Goal: Task Accomplishment & Management: Manage account settings

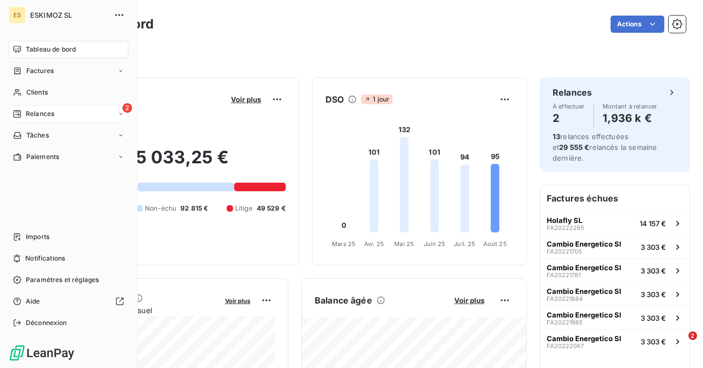
click at [59, 114] on div "2 Relances" at bounding box center [69, 113] width 120 height 17
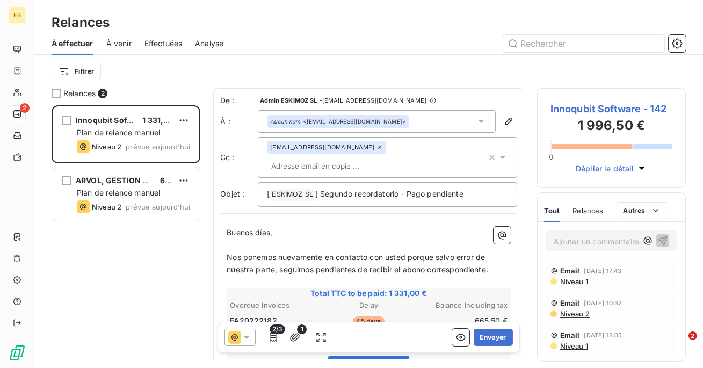
scroll to position [263, 149]
click at [217, 47] on span "Analyse" at bounding box center [209, 43] width 28 height 11
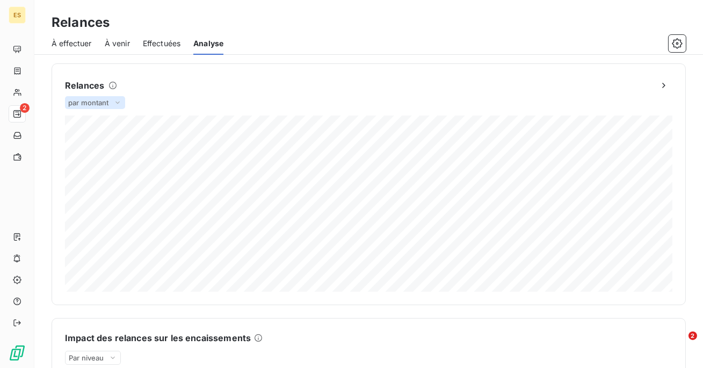
click at [118, 103] on icon at bounding box center [117, 103] width 4 height 2
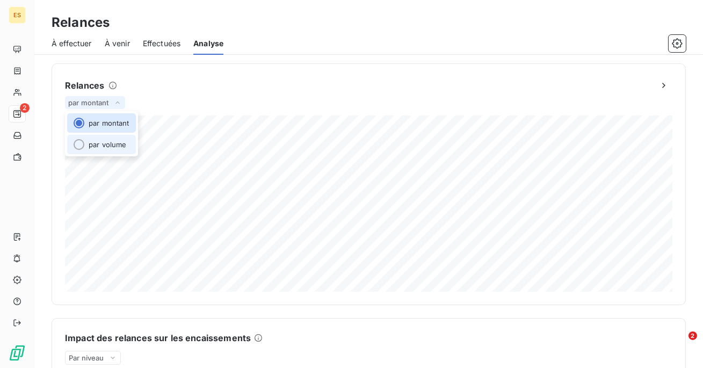
click at [110, 146] on li "par volume" at bounding box center [101, 144] width 69 height 19
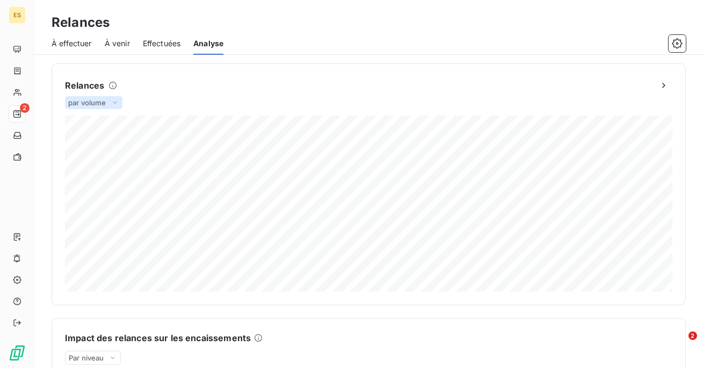
click at [113, 105] on icon at bounding box center [115, 102] width 9 height 11
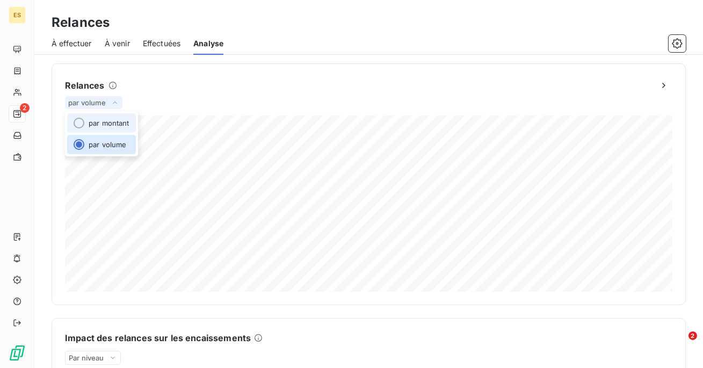
click at [122, 118] on li "par montant" at bounding box center [101, 122] width 69 height 19
click at [127, 102] on div "Relances par montant" at bounding box center [368, 184] width 607 height 215
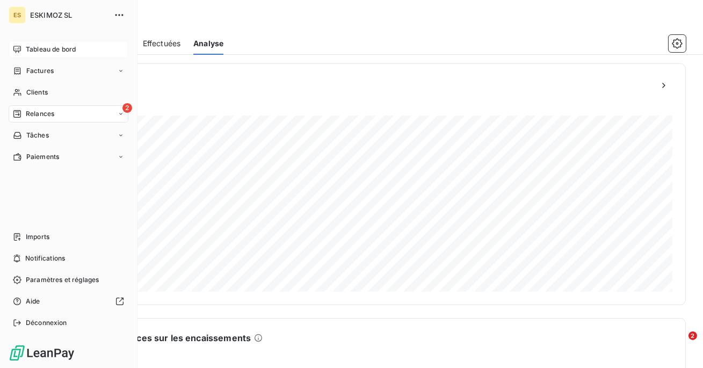
click at [30, 49] on span "Tableau de bord" at bounding box center [51, 50] width 50 height 10
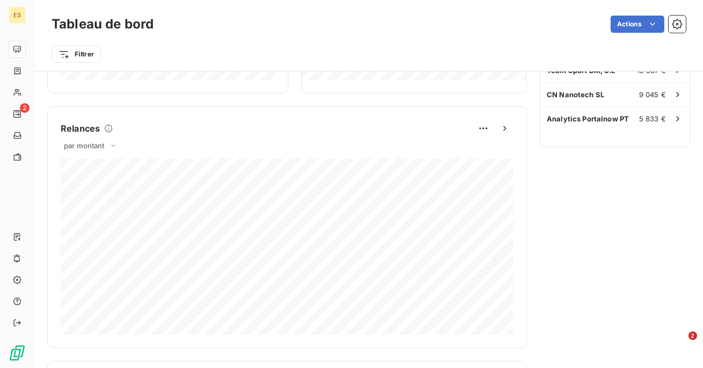
scroll to position [340, 0]
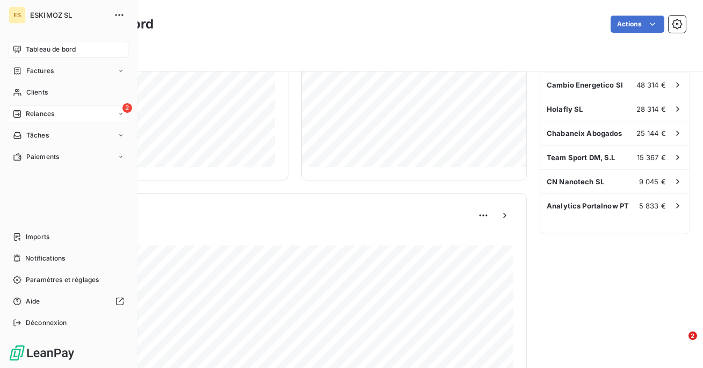
click at [34, 116] on span "Relances" at bounding box center [40, 114] width 28 height 10
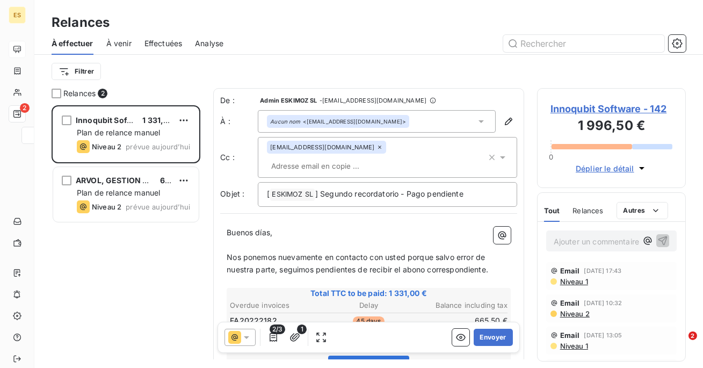
scroll to position [263, 149]
click at [157, 45] on span "Effectuées" at bounding box center [163, 43] width 38 height 11
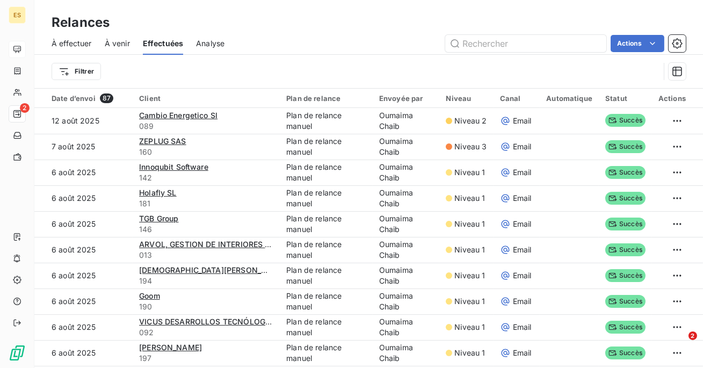
click at [204, 39] on span "Analyse" at bounding box center [210, 43] width 28 height 11
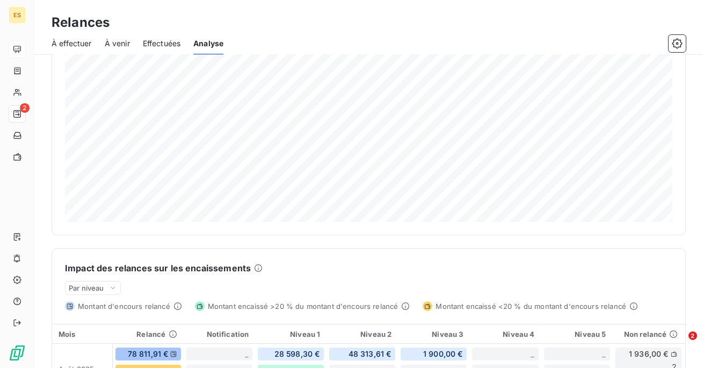
scroll to position [92, 0]
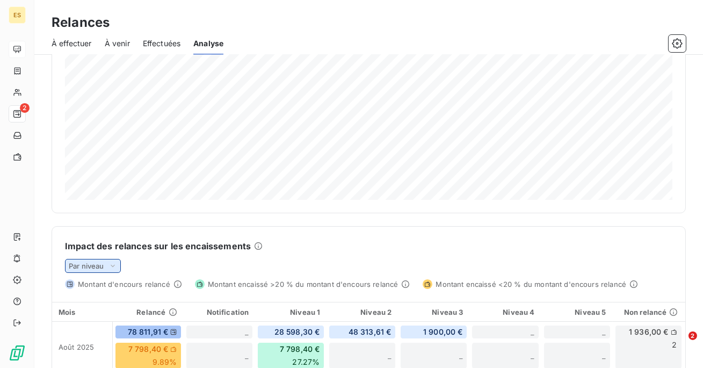
click at [110, 266] on icon at bounding box center [112, 265] width 9 height 11
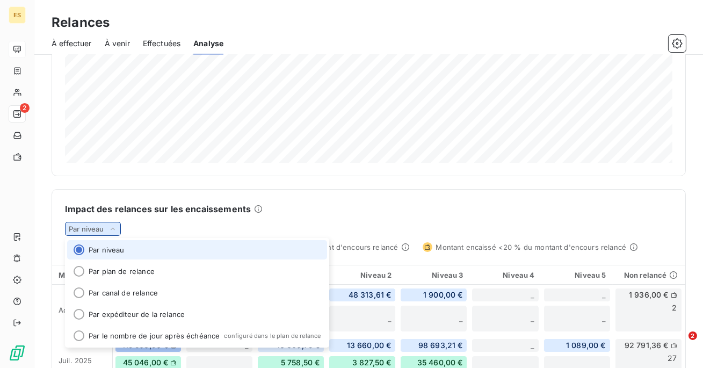
scroll to position [132, 0]
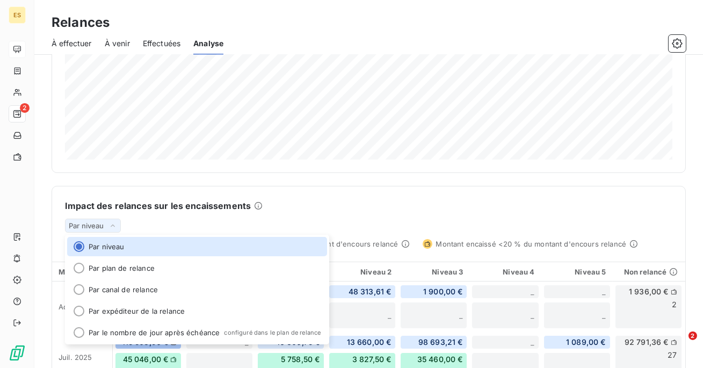
click at [300, 189] on div "Impact des relances sur les encaissements Par niveau Par niveau Par plan de rel…" at bounding box center [368, 217] width 633 height 62
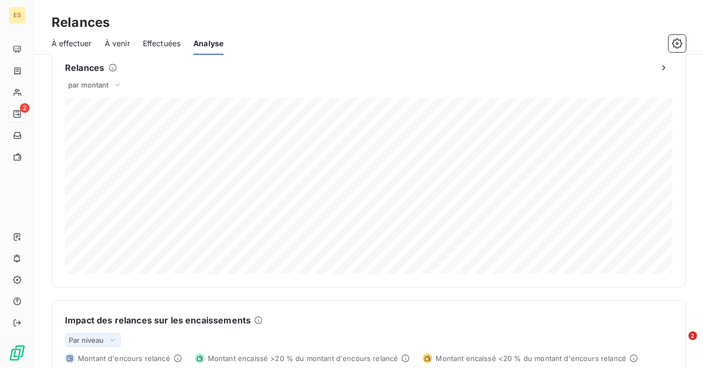
scroll to position [0, 0]
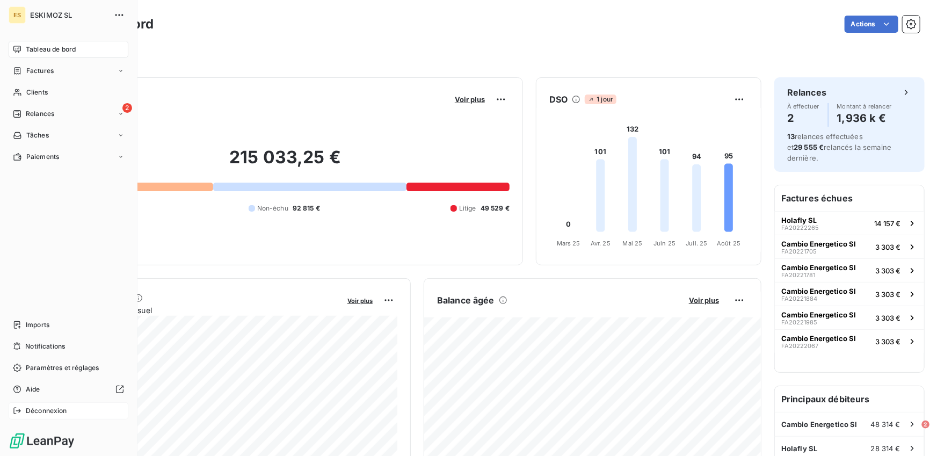
click at [24, 409] on div "Déconnexion" at bounding box center [69, 410] width 120 height 17
